Goal: Task Accomplishment & Management: Manage account settings

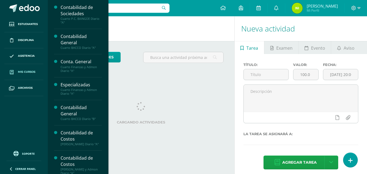
click at [24, 71] on span "Mis cursos" at bounding box center [26, 72] width 17 height 4
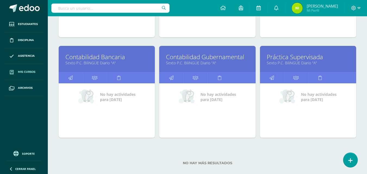
scroll to position [365, 0]
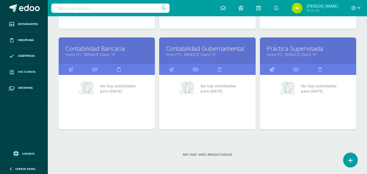
click at [273, 70] on icon at bounding box center [272, 69] width 5 height 11
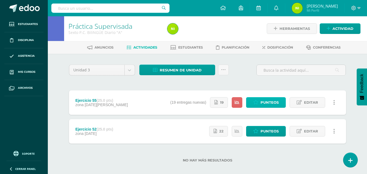
click at [272, 103] on span "Punteos" at bounding box center [270, 103] width 18 height 10
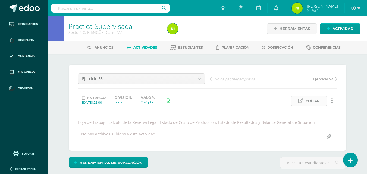
click at [320, 102] on link "Editar" at bounding box center [309, 101] width 36 height 11
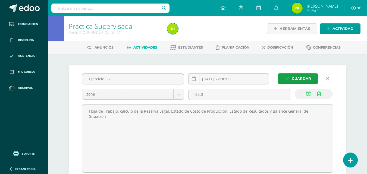
click at [329, 79] on icon at bounding box center [327, 78] width 3 height 5
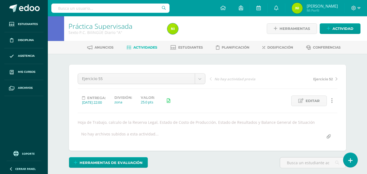
click at [143, 50] on link "Actividades" at bounding box center [142, 47] width 31 height 9
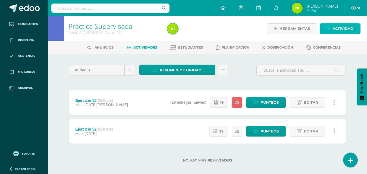
click at [343, 27] on span "Actividad" at bounding box center [343, 29] width 21 height 10
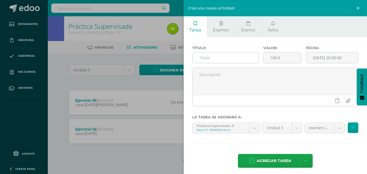
click at [232, 56] on input "text" at bounding box center [226, 57] width 66 height 11
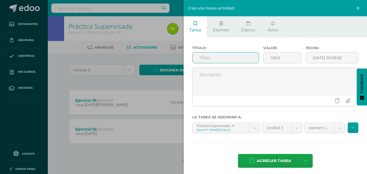
drag, startPoint x: 227, startPoint y: 60, endPoint x: 227, endPoint y: 6, distance: 53.8
click at [227, 6] on div "Crea una nueva actividad Tarea Examen Evento Aviso Título: Valor: 100.0 Fecha: …" at bounding box center [367, 87] width 367 height 174
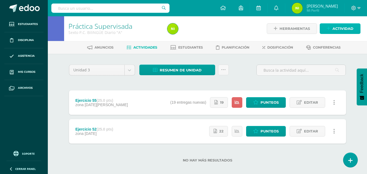
click at [353, 30] on span "Actividad" at bounding box center [343, 29] width 21 height 10
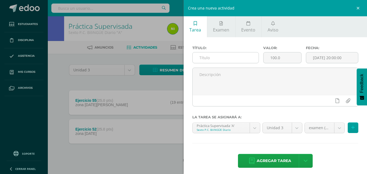
click at [211, 60] on input "text" at bounding box center [226, 57] width 66 height 11
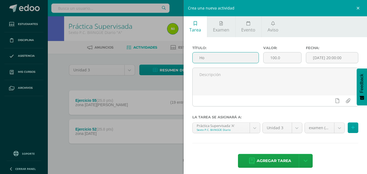
type input "H"
type input "Evaluación"
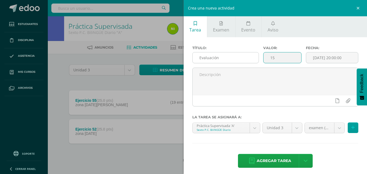
type input "1"
type input "20"
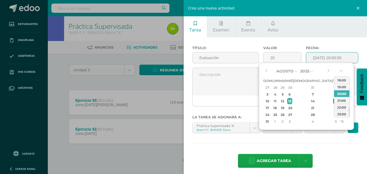
click at [334, 102] on div "15" at bounding box center [336, 101] width 5 height 6
click at [339, 106] on div "22:00" at bounding box center [341, 107] width 15 height 7
type input "2025-08-15 22:00"
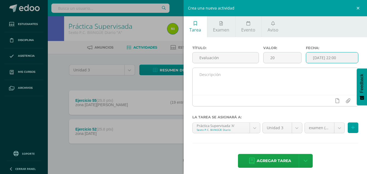
click at [248, 75] on textarea at bounding box center [276, 81] width 166 height 27
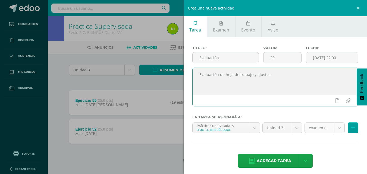
type textarea "Evaluación de hoja de trabajo y ajustes"
click at [335, 127] on body "Estudiantes Disciplina Asistencia Mis cursos Archivos Soporte Ayuda Reportar un…" at bounding box center [183, 90] width 367 height 180
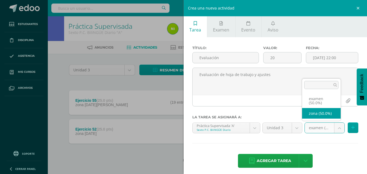
select select "80942"
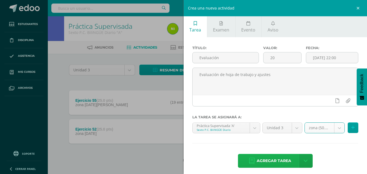
click at [277, 164] on span "Agregar tarea" at bounding box center [274, 160] width 35 height 13
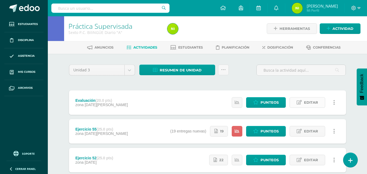
click at [312, 103] on span "Editar" at bounding box center [311, 103] width 14 height 10
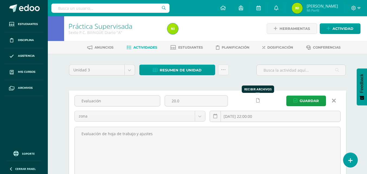
click at [258, 99] on icon at bounding box center [258, 100] width 4 height 5
click at [247, 102] on icon at bounding box center [247, 100] width 5 height 5
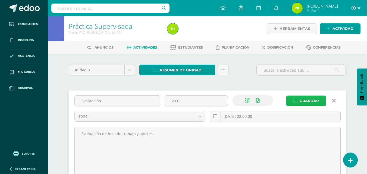
click at [315, 101] on span "Guardar" at bounding box center [309, 101] width 19 height 10
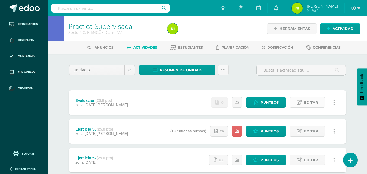
click at [310, 102] on span "Editar" at bounding box center [311, 103] width 14 height 10
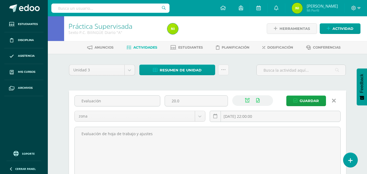
click at [334, 101] on icon at bounding box center [334, 101] width 4 height 6
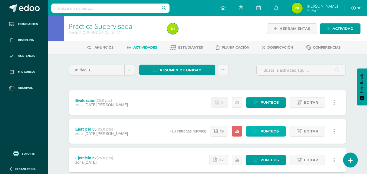
click at [275, 131] on span "Punteos" at bounding box center [270, 131] width 18 height 10
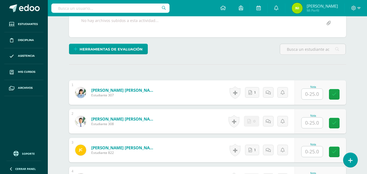
scroll to position [137, 0]
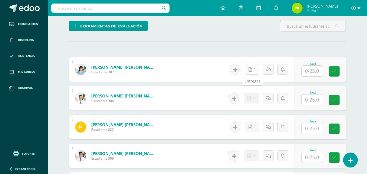
click at [254, 69] on link "1" at bounding box center [252, 69] width 14 height 11
click at [309, 70] on input "text" at bounding box center [315, 71] width 22 height 11
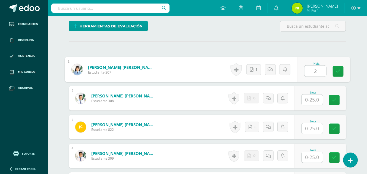
type input "25"
click at [339, 73] on icon at bounding box center [338, 71] width 5 height 5
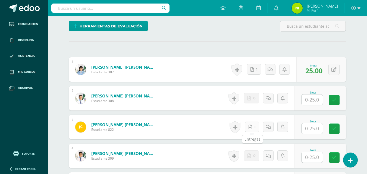
click at [254, 127] on link "1" at bounding box center [252, 127] width 14 height 11
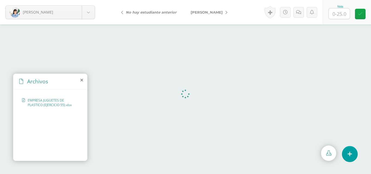
click at [58, 105] on span "EMPRESA JUGUETES DE PLASTICO (EJERCICIO 55).xlsx" at bounding box center [52, 102] width 48 height 9
click at [83, 78] on div "Archivos" at bounding box center [50, 81] width 74 height 15
click at [83, 80] on icon at bounding box center [81, 80] width 3 height 4
click at [82, 80] on icon at bounding box center [81, 80] width 3 height 4
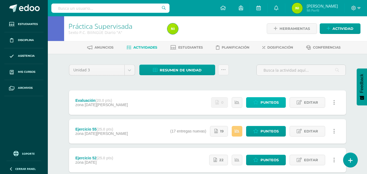
click at [270, 106] on span "Punteos" at bounding box center [270, 103] width 18 height 10
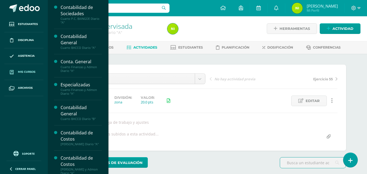
click at [28, 70] on span "Mis cursos" at bounding box center [26, 72] width 17 height 4
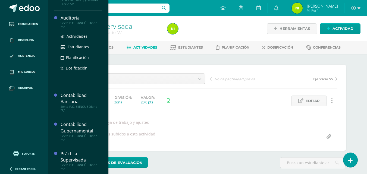
scroll to position [204, 0]
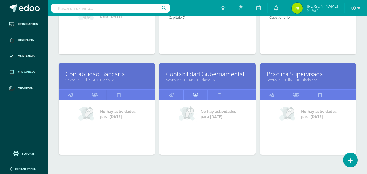
scroll to position [365, 0]
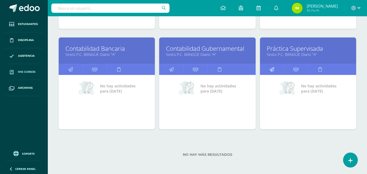
click at [273, 71] on icon at bounding box center [272, 69] width 5 height 11
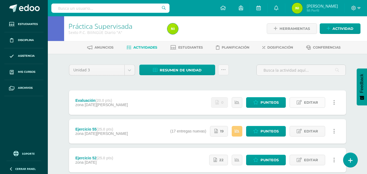
click at [313, 105] on span "Editar" at bounding box center [311, 103] width 14 height 10
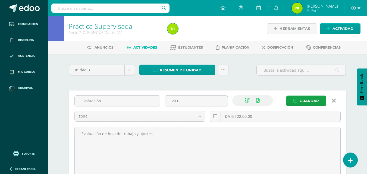
click at [335, 102] on icon at bounding box center [334, 101] width 4 height 6
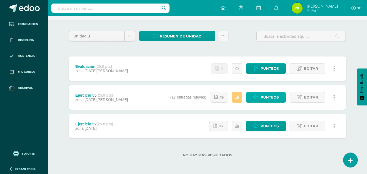
scroll to position [35, 0]
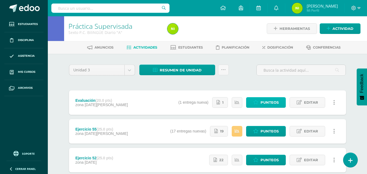
click at [260, 103] on link "Punteos" at bounding box center [266, 102] width 40 height 11
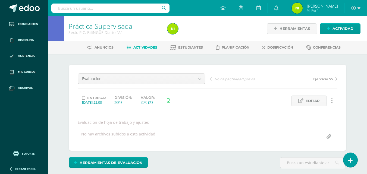
scroll to position [0, 0]
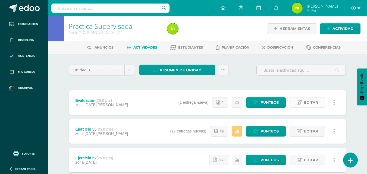
click at [310, 100] on span "Editar" at bounding box center [311, 103] width 14 height 10
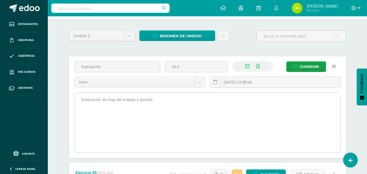
scroll to position [27, 0]
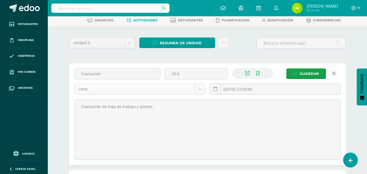
click at [200, 90] on body "Estudiantes Disciplina Asistencia Mis cursos Archivos Soporte Ayuda Reportar un…" at bounding box center [183, 116] width 367 height 287
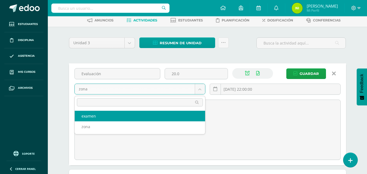
select select "80943"
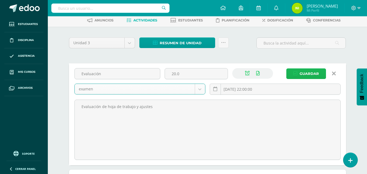
click at [316, 73] on span "Guardar" at bounding box center [309, 74] width 19 height 10
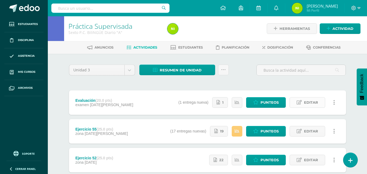
click at [316, 105] on span "Editar" at bounding box center [311, 103] width 14 height 10
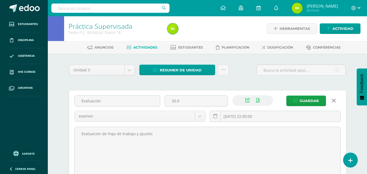
click at [336, 101] on link at bounding box center [334, 101] width 14 height 10
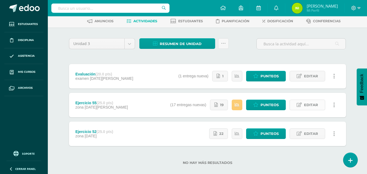
scroll to position [27, 0]
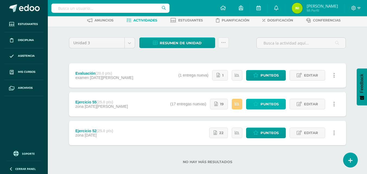
click at [274, 107] on span "Punteos" at bounding box center [270, 104] width 18 height 10
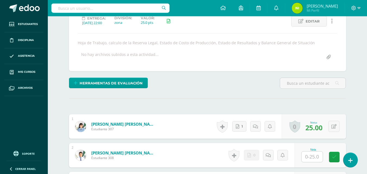
scroll to position [80, 0]
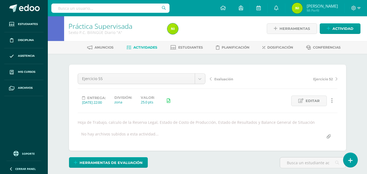
click at [136, 49] on span "Actividades" at bounding box center [145, 47] width 24 height 4
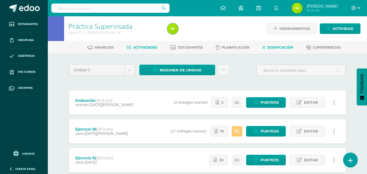
click at [276, 48] on span "Dosificación" at bounding box center [280, 47] width 26 height 4
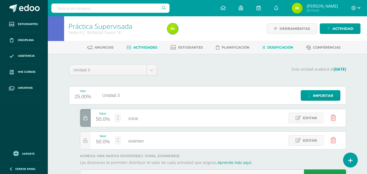
click at [147, 48] on span "Actividades" at bounding box center [145, 47] width 24 height 4
click at [139, 45] on link "Actividades" at bounding box center [142, 47] width 31 height 9
click at [138, 48] on span "Actividades" at bounding box center [145, 47] width 24 height 4
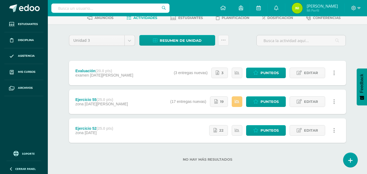
scroll to position [35, 0]
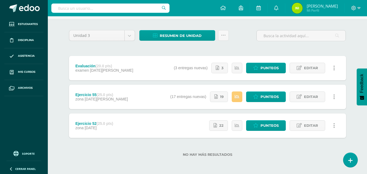
scroll to position [7, 0]
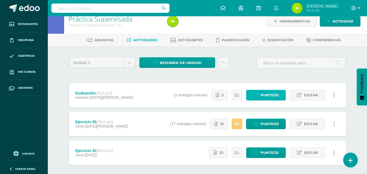
click at [275, 97] on span "Punteos" at bounding box center [270, 95] width 18 height 10
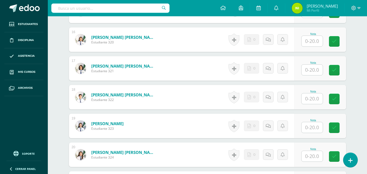
scroll to position [463, 0]
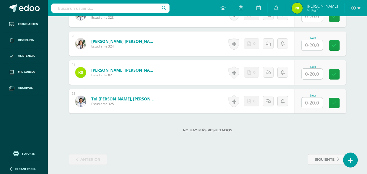
scroll to position [712, 0]
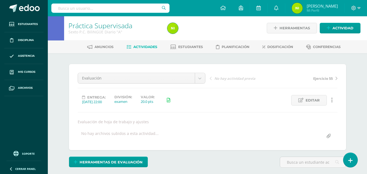
scroll to position [1, 0]
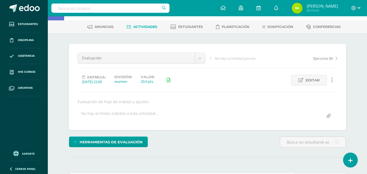
scroll to position [6, 0]
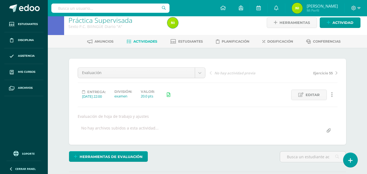
click at [129, 42] on icon at bounding box center [129, 41] width 5 height 5
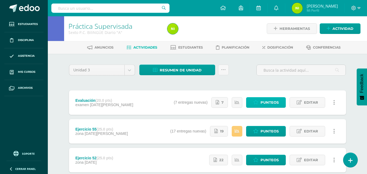
click at [267, 106] on span "Punteos" at bounding box center [270, 103] width 18 height 10
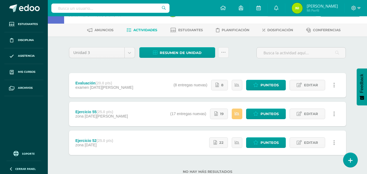
scroll to position [35, 0]
